Goal: Information Seeking & Learning: Learn about a topic

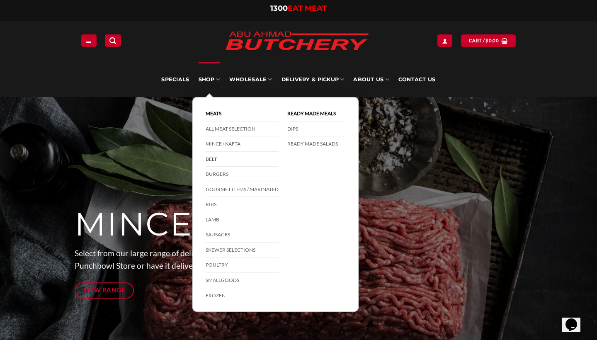
drag, startPoint x: 227, startPoint y: 145, endPoint x: 223, endPoint y: 161, distance: 16.9
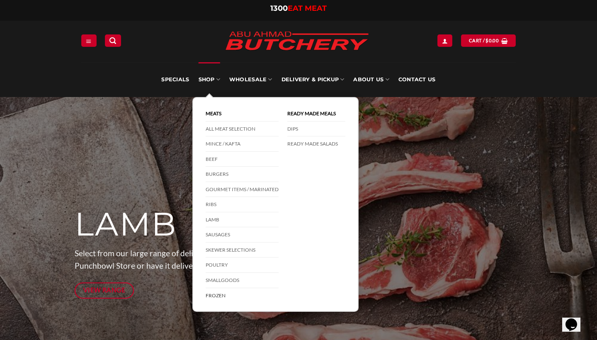
click at [219, 293] on link "Frozen" at bounding box center [242, 295] width 73 height 15
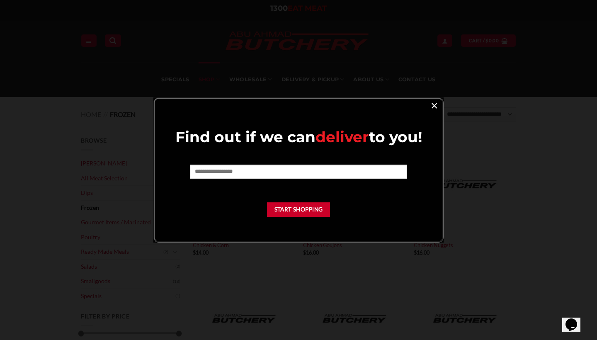
click at [432, 105] on link "×" at bounding box center [434, 104] width 12 height 11
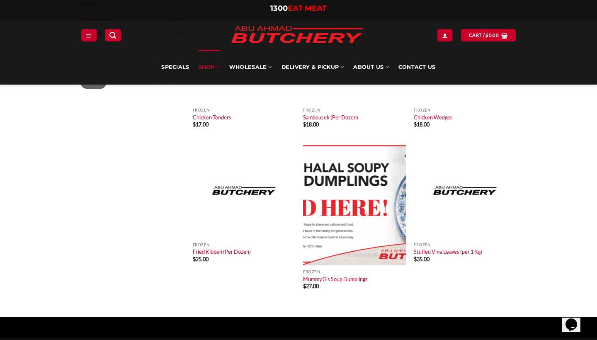
scroll to position [264, 0]
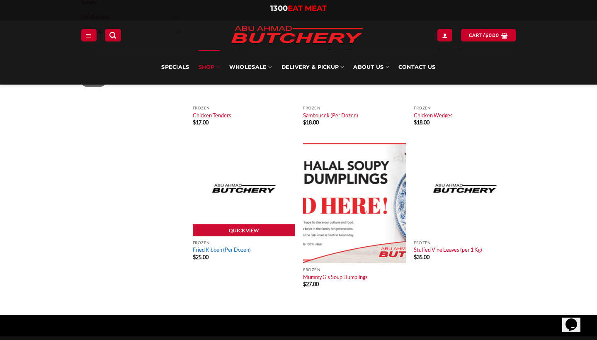
click at [237, 248] on link "Fried Kibbeh (Per Dozen)" at bounding box center [222, 249] width 58 height 7
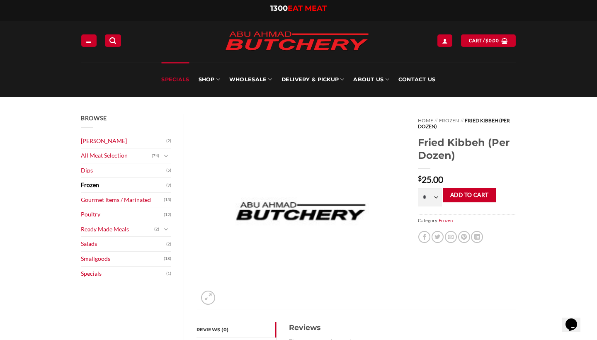
click at [180, 79] on link "Specials" at bounding box center [175, 79] width 28 height 35
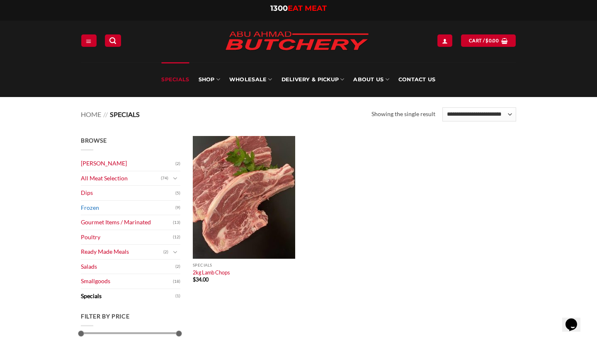
click at [102, 208] on link "Frozen" at bounding box center [128, 208] width 94 height 15
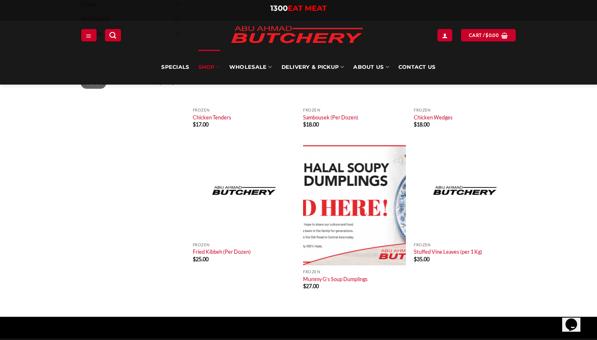
scroll to position [254, 0]
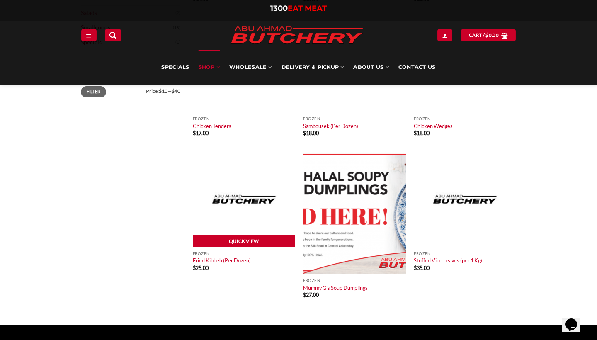
click at [239, 238] on link "Quick View" at bounding box center [244, 241] width 102 height 12
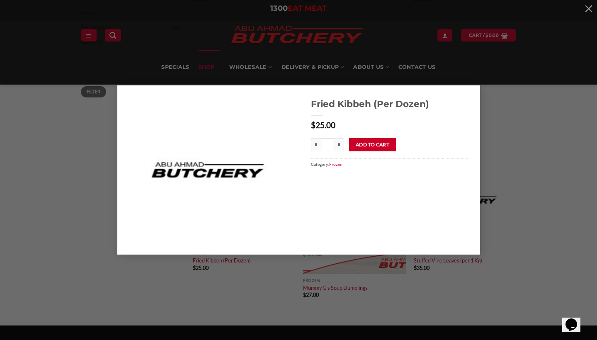
click at [489, 131] on div "Fried Kibbeh (Per Dozen) $ 25.00 * Fried Kibbeh (Per Dozen) quantity * * Add to…" at bounding box center [298, 169] width 572 height 169
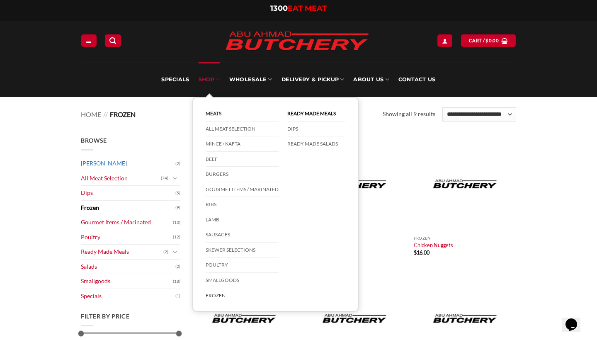
scroll to position [0, 0]
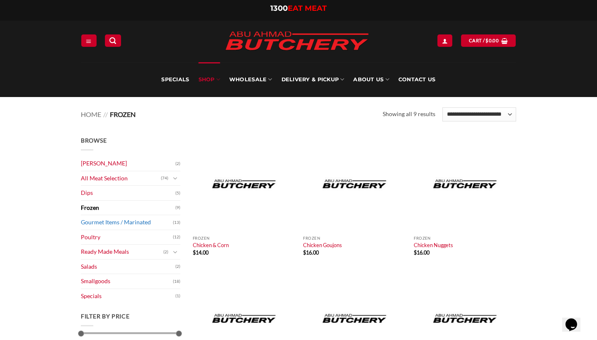
click at [107, 221] on link "Gourmet Items / Marinated" at bounding box center [127, 222] width 92 height 15
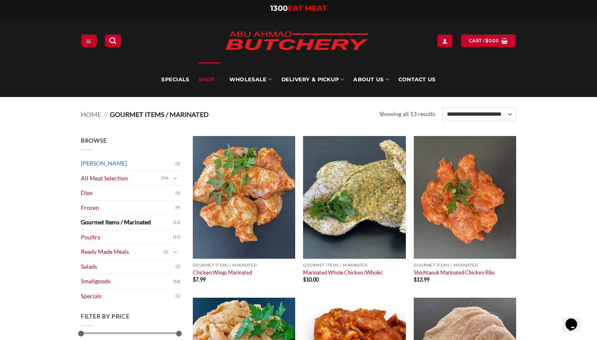
scroll to position [-3, 0]
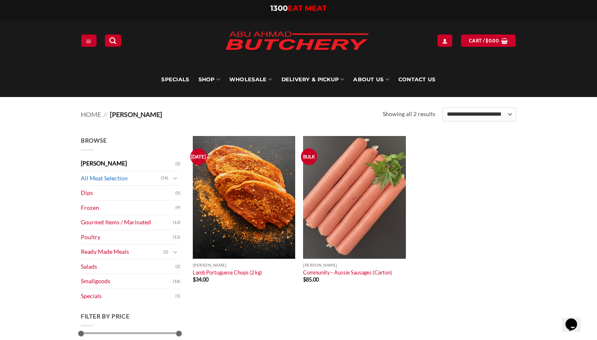
click at [113, 178] on link "All Meat Selection" at bounding box center [121, 178] width 80 height 15
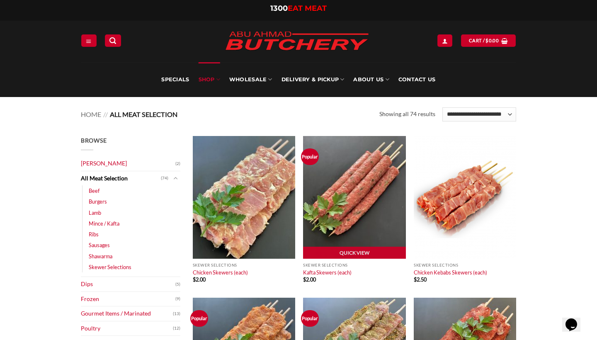
click at [373, 175] on img at bounding box center [354, 197] width 102 height 123
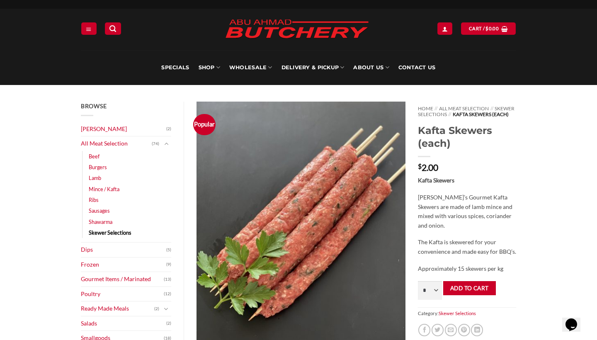
scroll to position [15, 0]
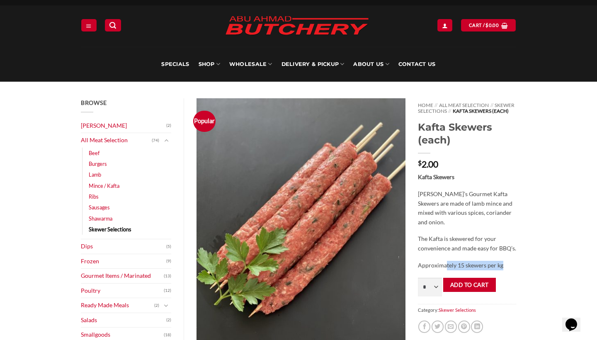
drag, startPoint x: 504, startPoint y: 272, endPoint x: 447, endPoint y: 271, distance: 56.8
click at [447, 270] on p "Approximately 15 skewers per kg" at bounding box center [467, 266] width 98 height 10
click at [113, 184] on link "Mince / Kafta" at bounding box center [104, 185] width 31 height 11
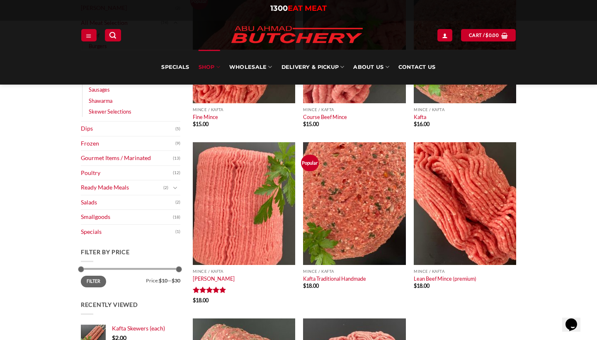
scroll to position [141, 0]
